Goal: Book appointment/travel/reservation

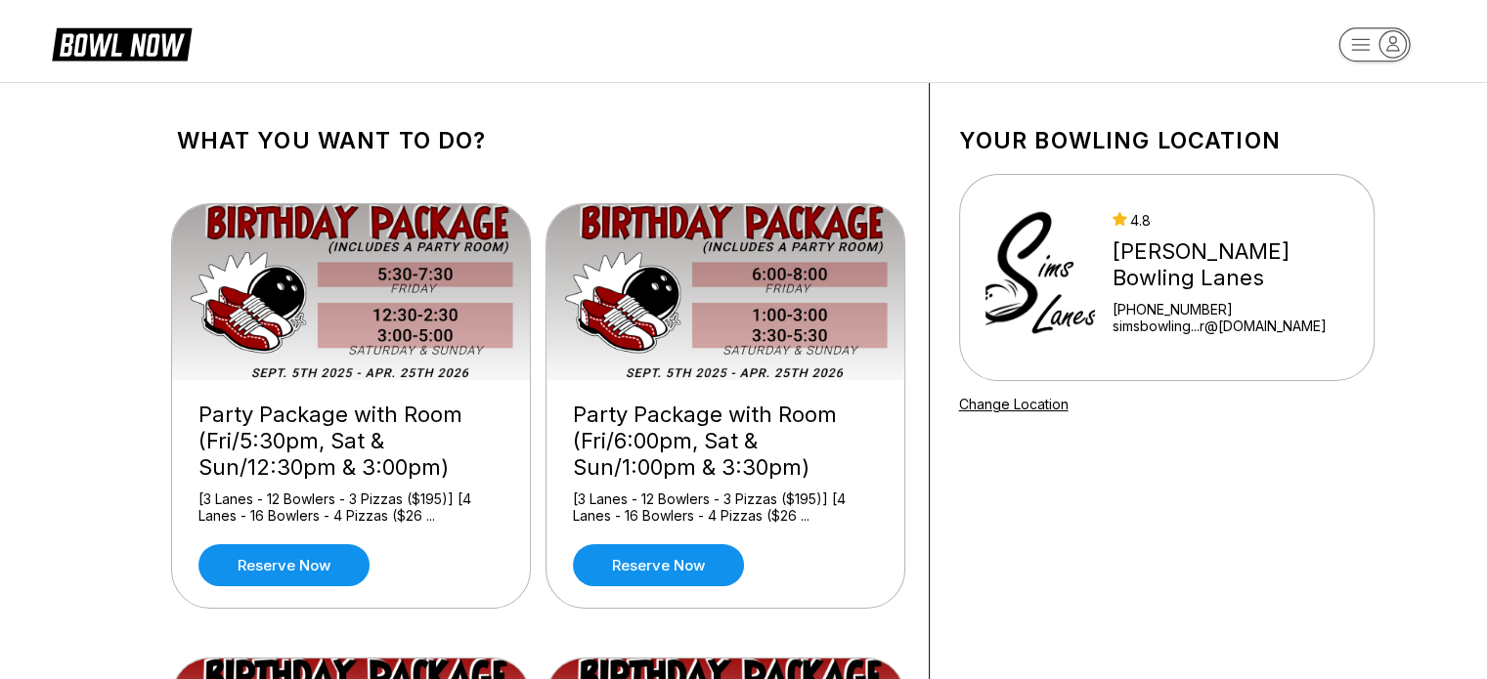
scroll to position [5, 0]
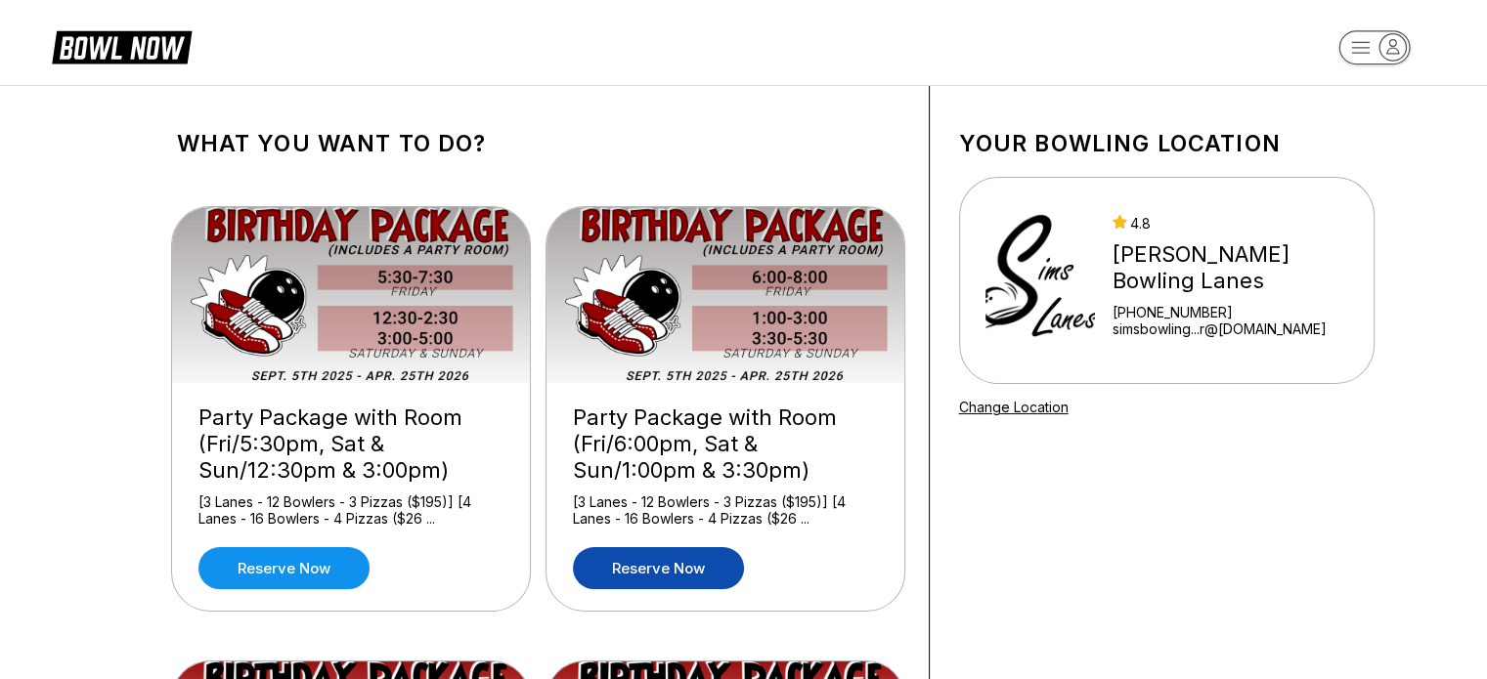
click at [641, 571] on link "Reserve now" at bounding box center [658, 568] width 171 height 42
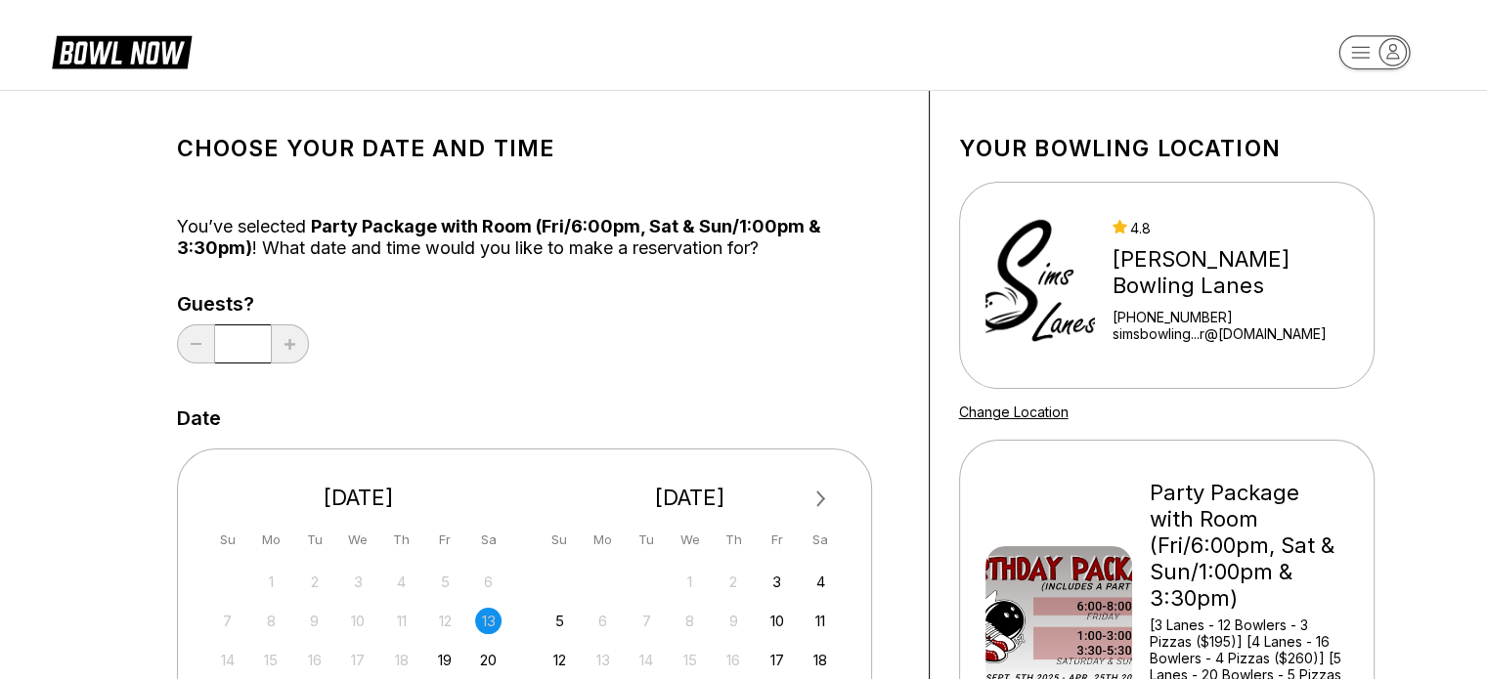
click at [819, 495] on span "Next Month" at bounding box center [819, 499] width 0 height 22
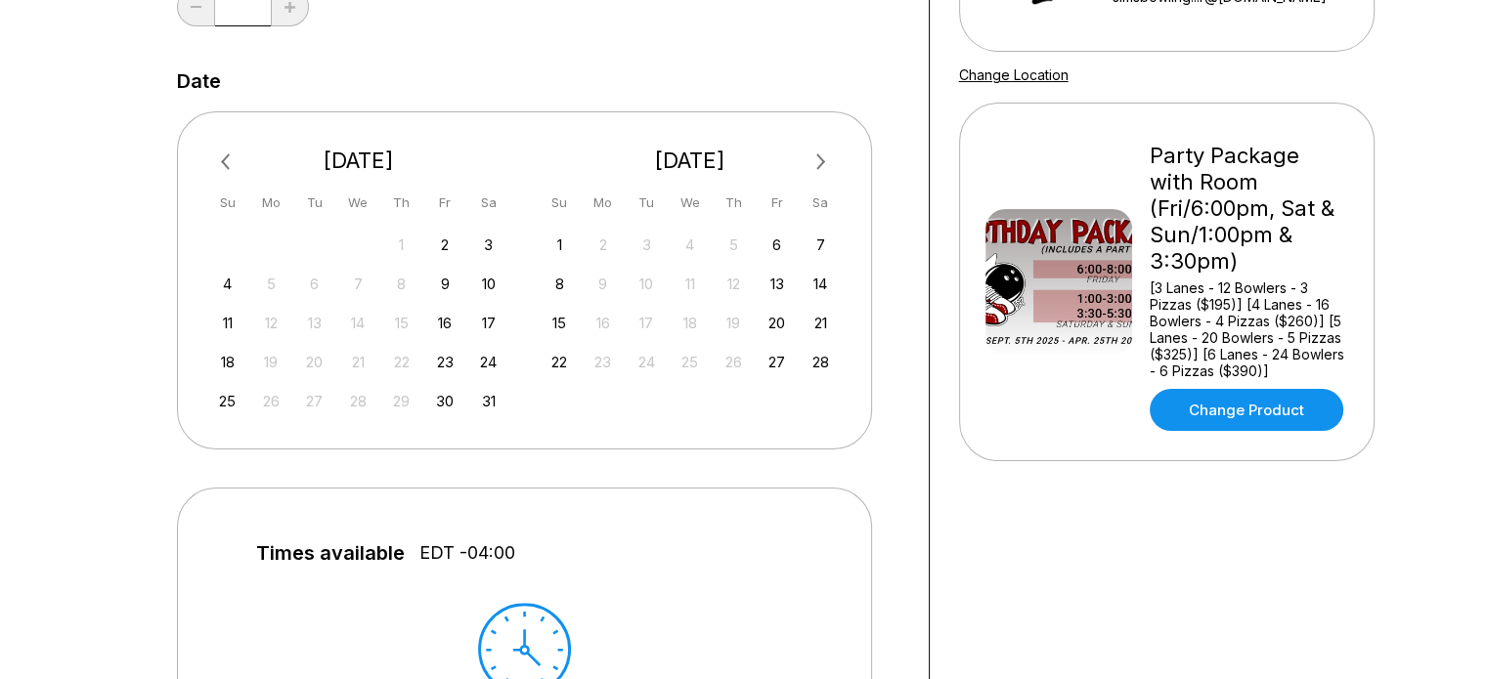
scroll to position [340, 0]
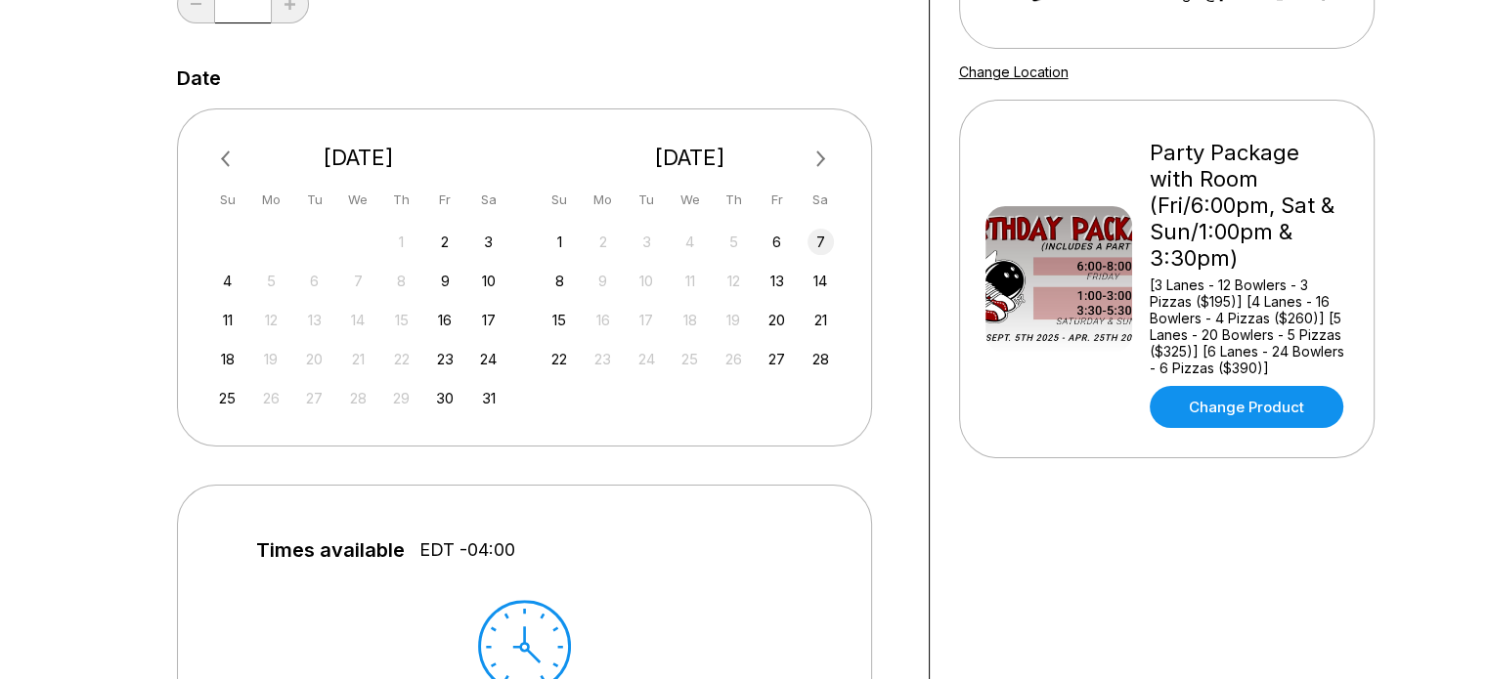
click at [818, 240] on div "7" at bounding box center [820, 242] width 26 height 26
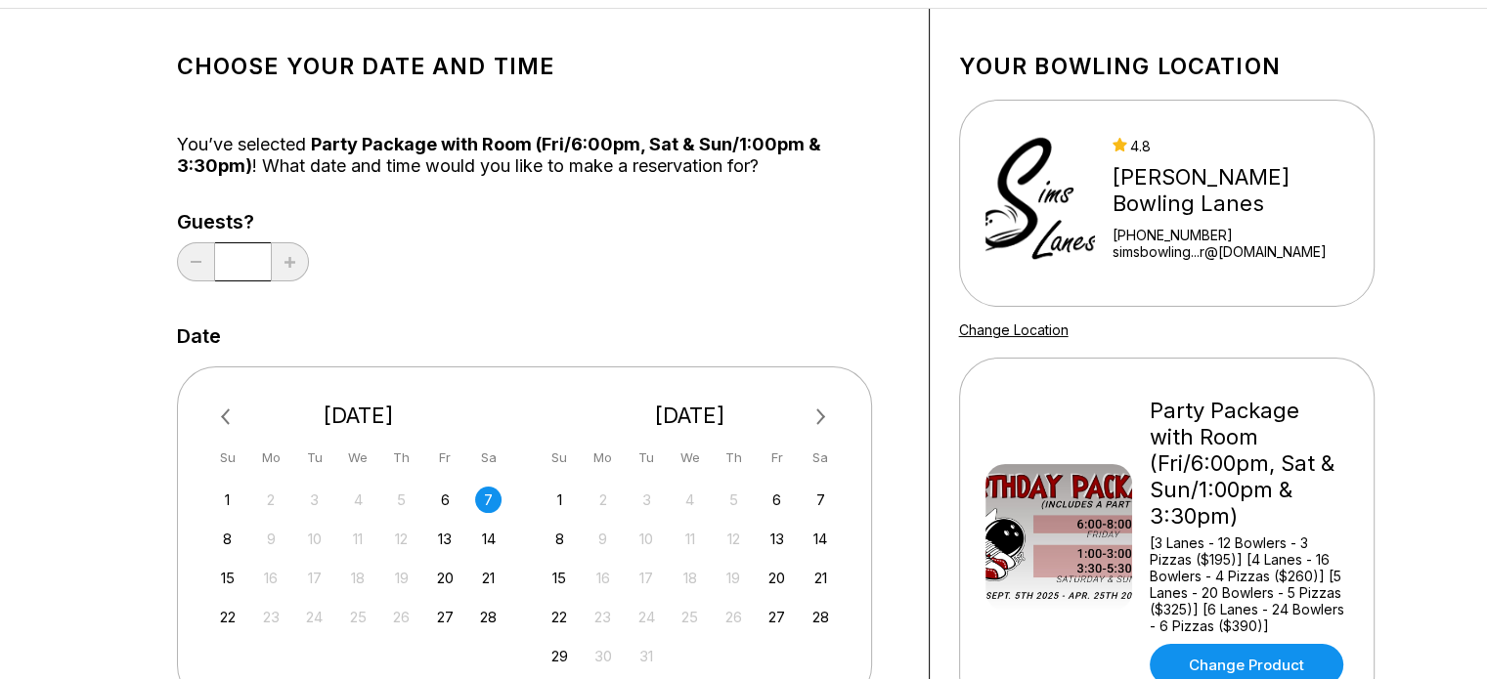
scroll to position [0, 0]
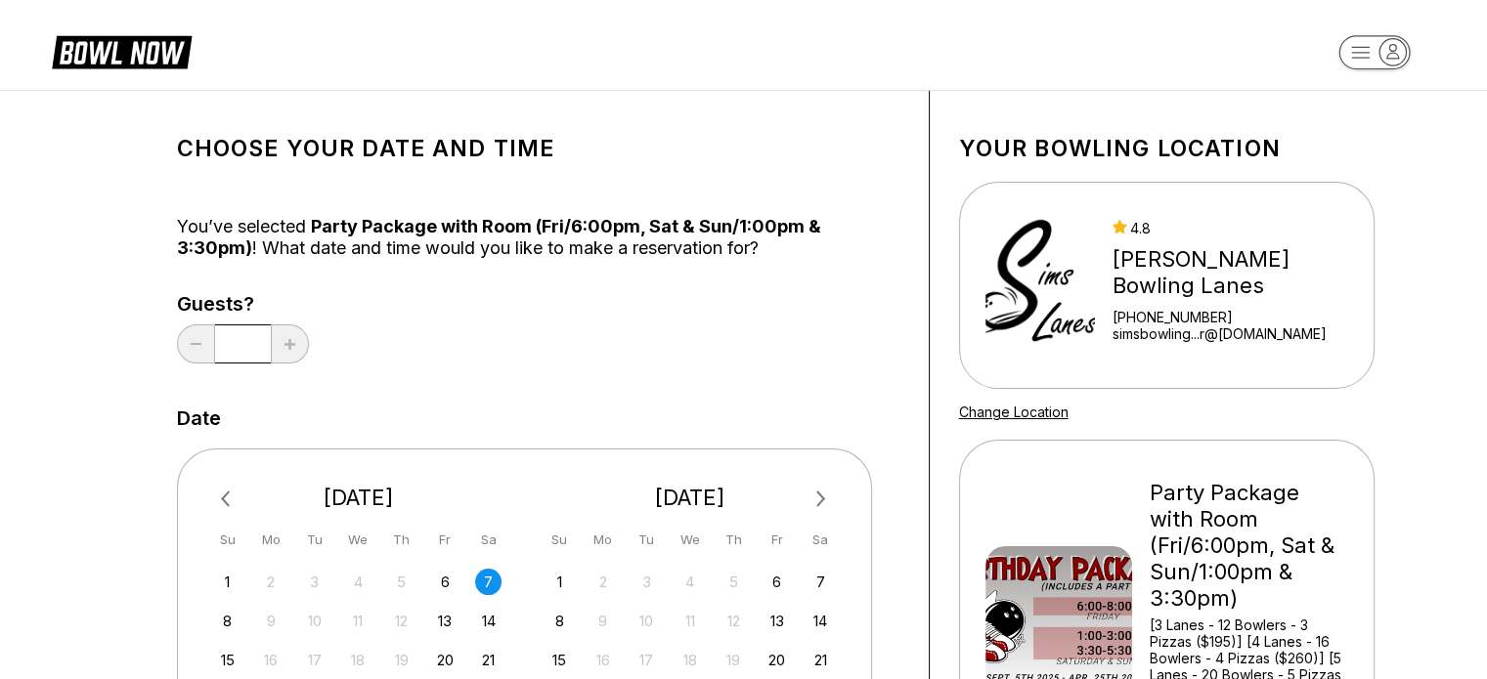
click at [763, 56] on header at bounding box center [743, 45] width 1487 height 90
